Goal: Book appointment/travel/reservation

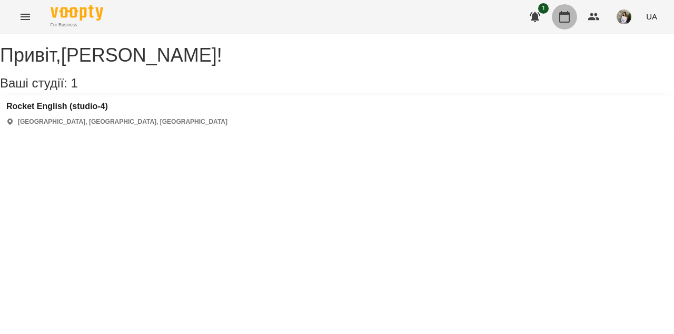
click at [565, 17] on icon "button" at bounding box center [564, 17] width 13 height 13
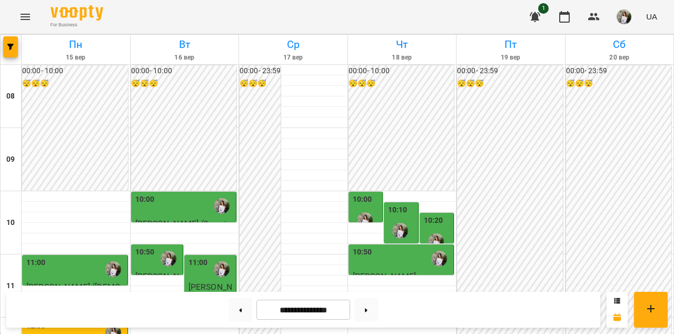
scroll to position [338, 0]
click at [367, 308] on button at bounding box center [366, 309] width 24 height 23
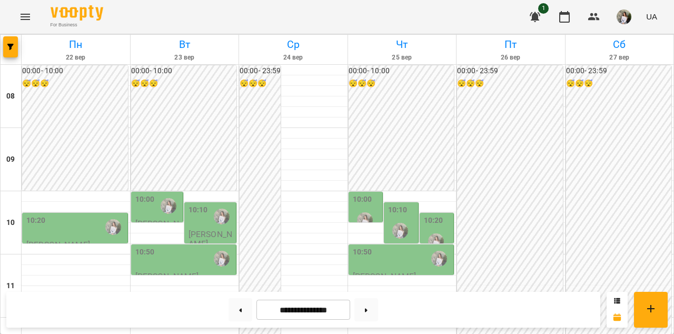
scroll to position [324, 0]
click at [234, 312] on button at bounding box center [240, 309] width 24 height 23
type input "**********"
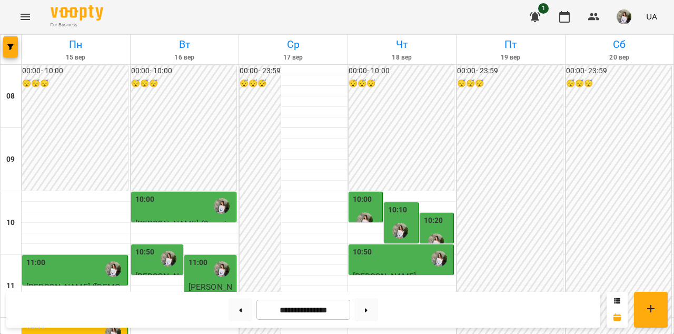
scroll to position [72, 0]
click at [45, 257] on div "11:00" at bounding box center [75, 269] width 99 height 24
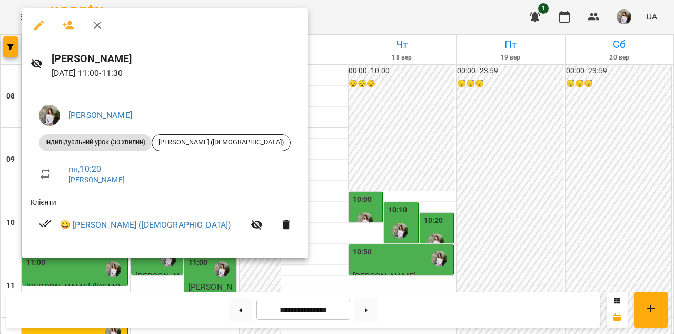
click at [149, 270] on div at bounding box center [337, 167] width 674 height 334
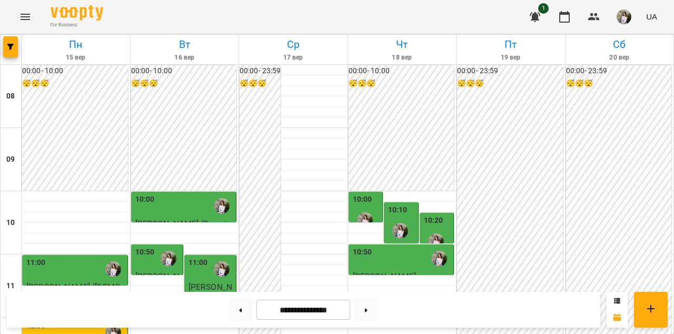
scroll to position [214, 0]
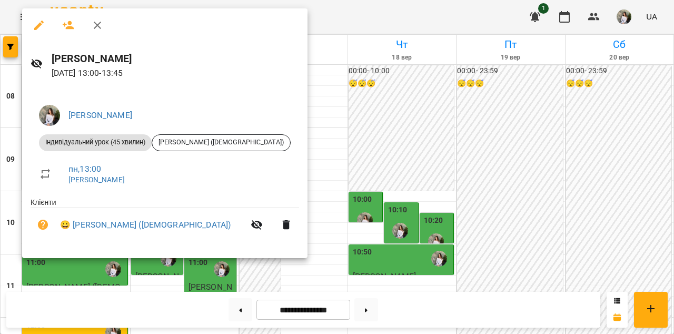
click at [78, 273] on div at bounding box center [337, 167] width 674 height 334
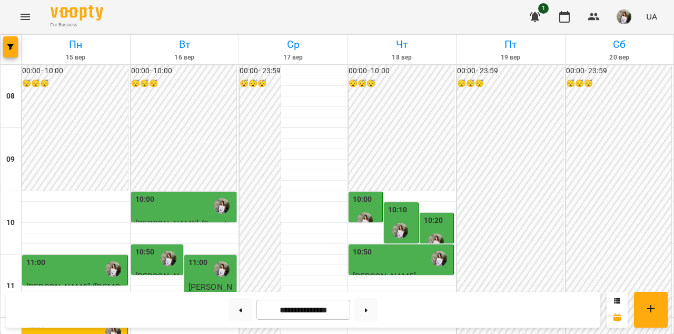
scroll to position [315, 0]
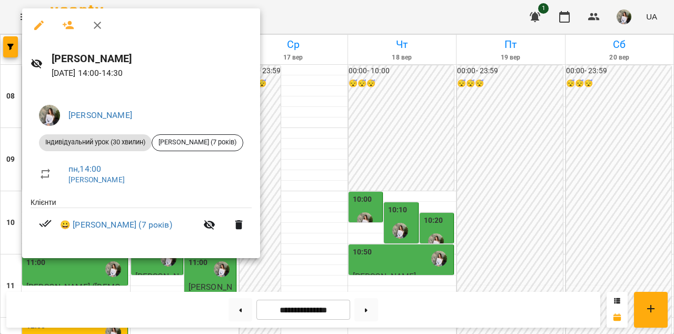
click at [98, 26] on icon "button" at bounding box center [97, 25] width 7 height 7
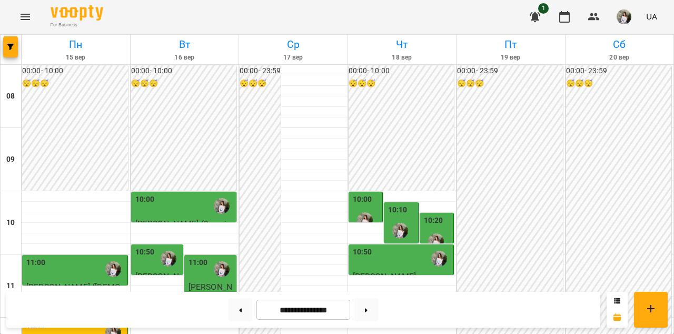
scroll to position [337, 0]
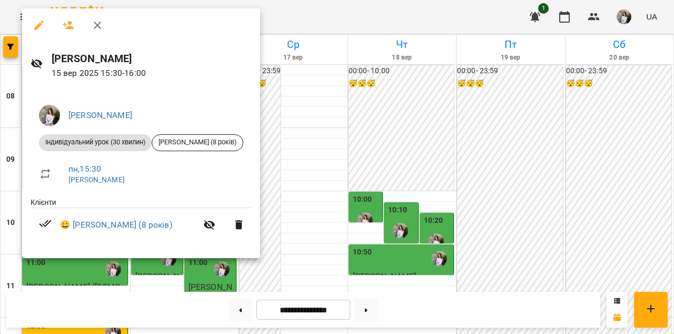
click at [95, 28] on icon "button" at bounding box center [97, 25] width 7 height 7
